Goal: Find specific page/section: Find specific page/section

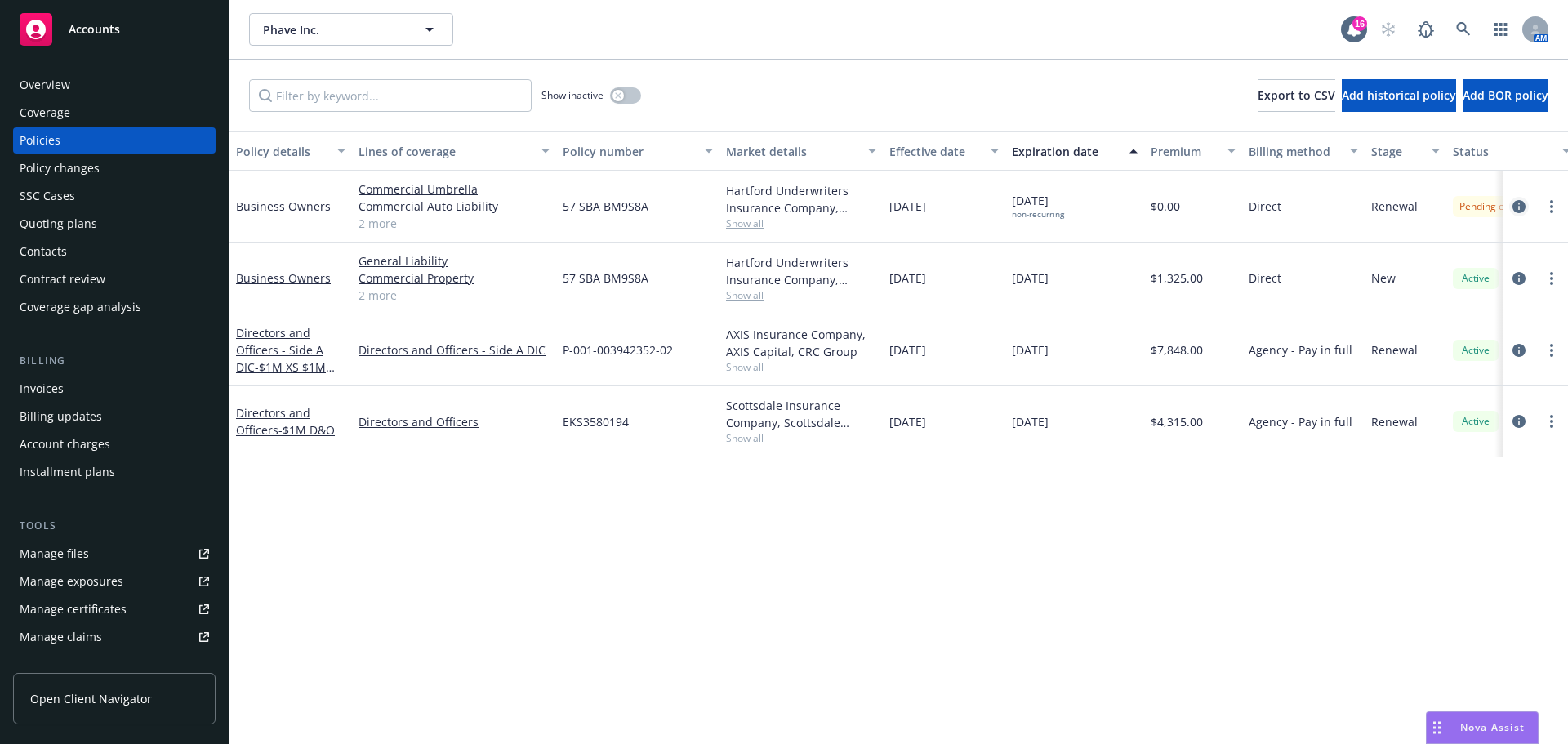
click at [1515, 208] on icon "circleInformation" at bounding box center [1519, 207] width 13 height 13
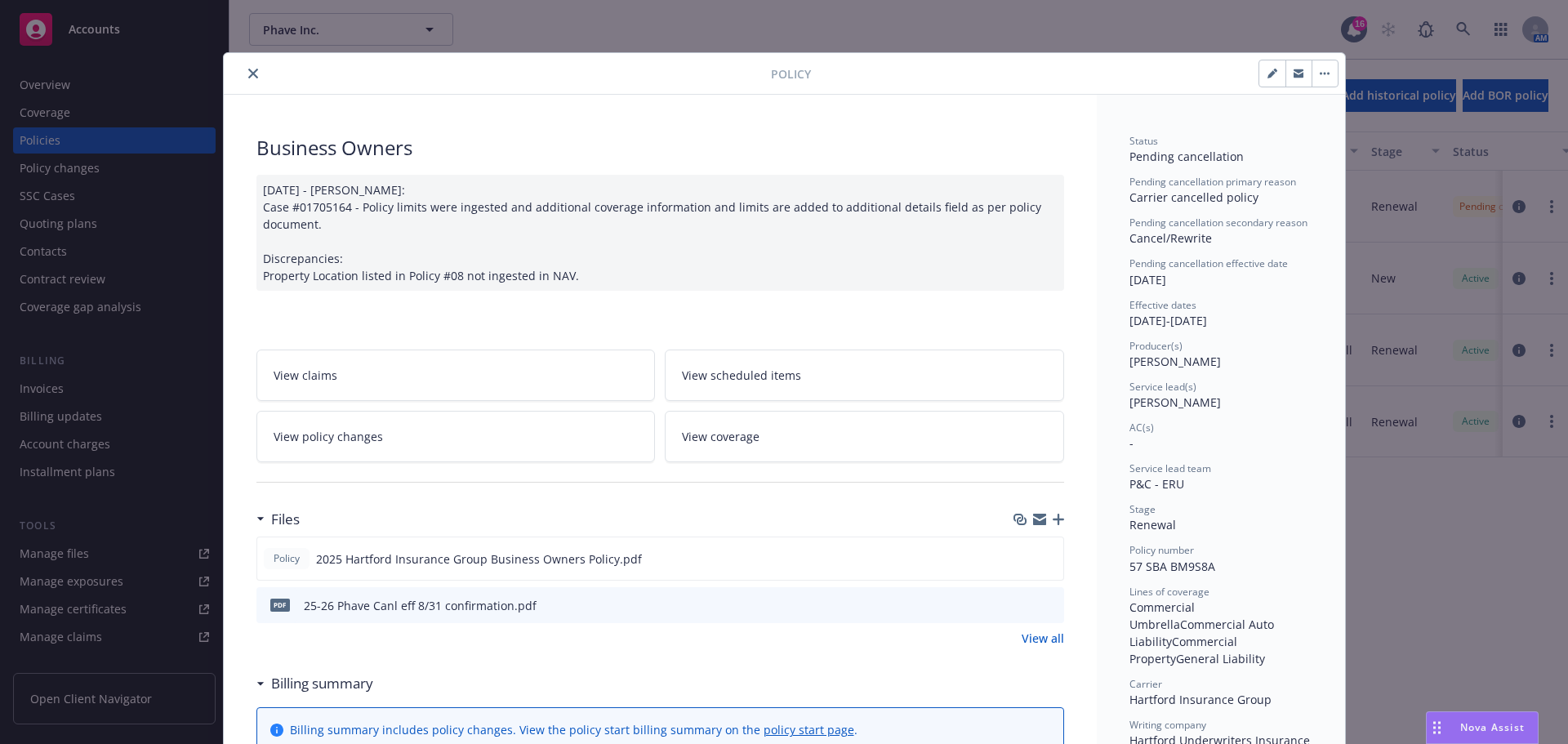
click at [249, 69] on icon "close" at bounding box center [253, 73] width 10 height 10
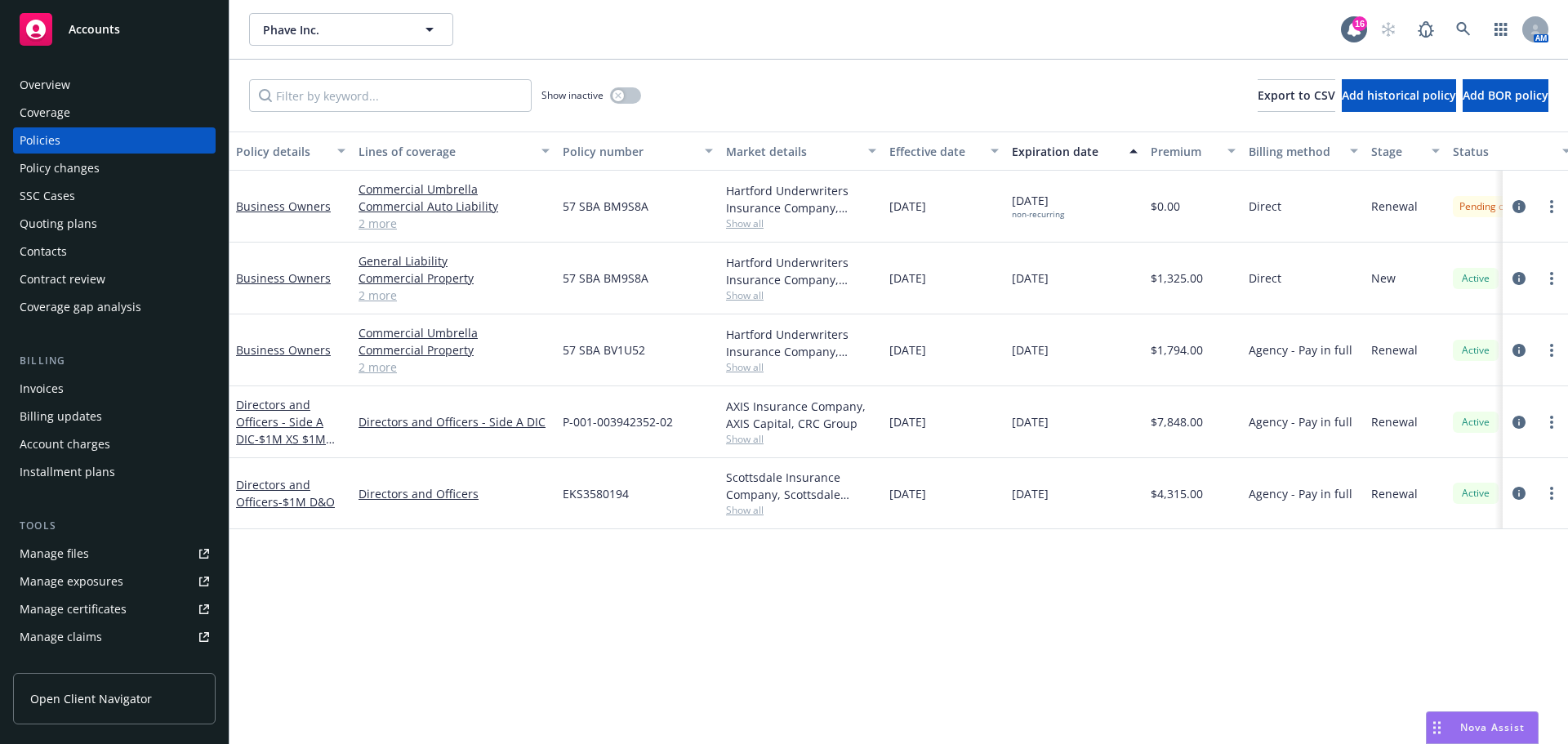
click at [51, 223] on div "Quoting plans" at bounding box center [58, 223] width 77 height 26
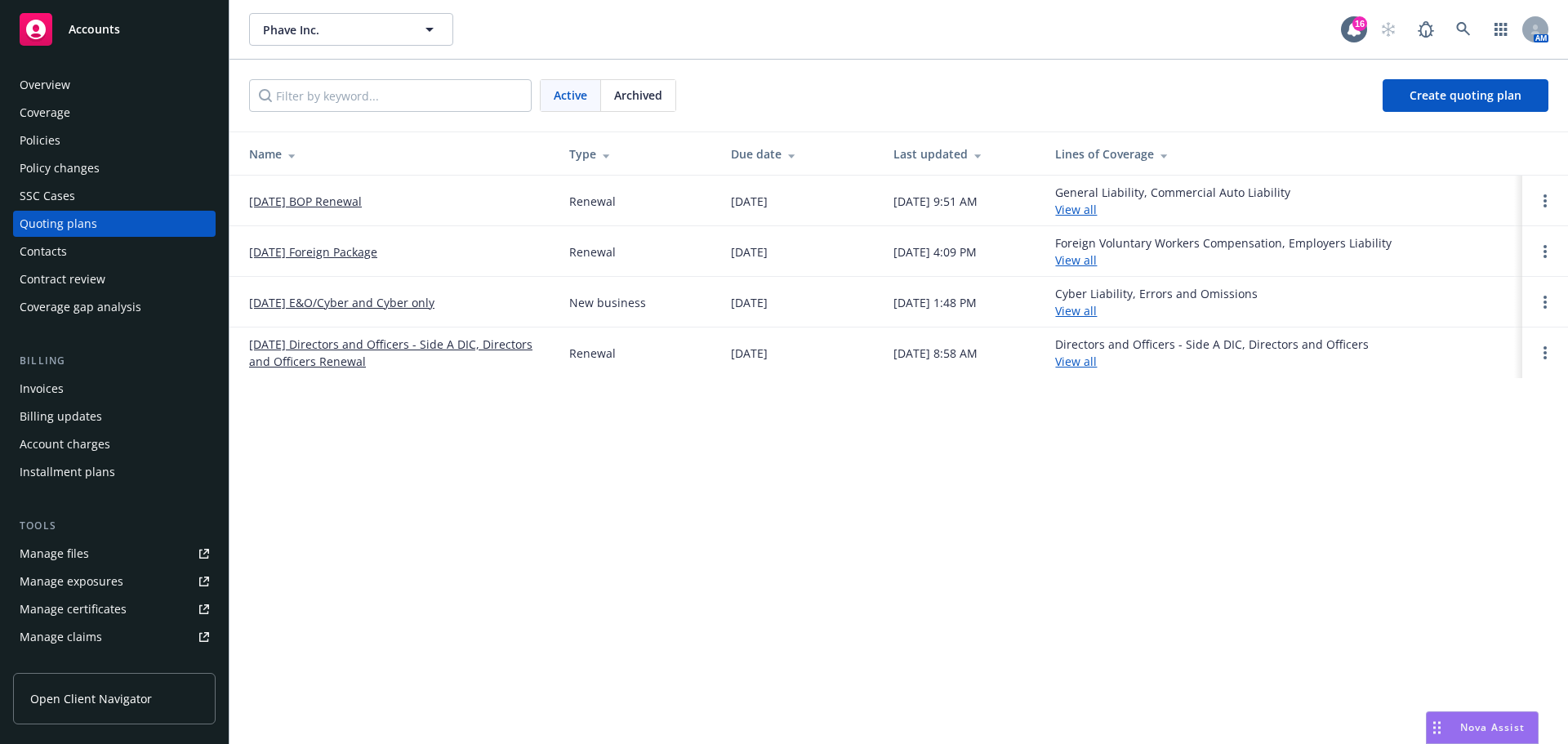
click at [56, 138] on div "Policies" at bounding box center [40, 140] width 41 height 26
